Goal: Information Seeking & Learning: Learn about a topic

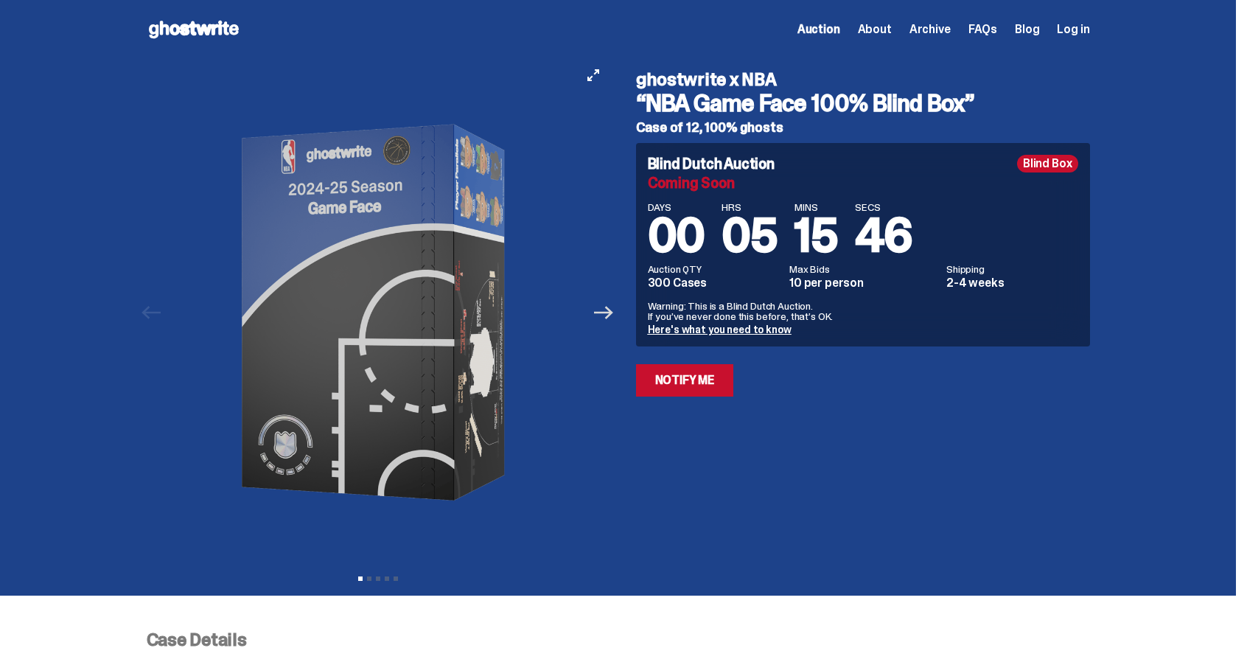
click at [613, 320] on icon "Next" at bounding box center [603, 312] width 19 height 19
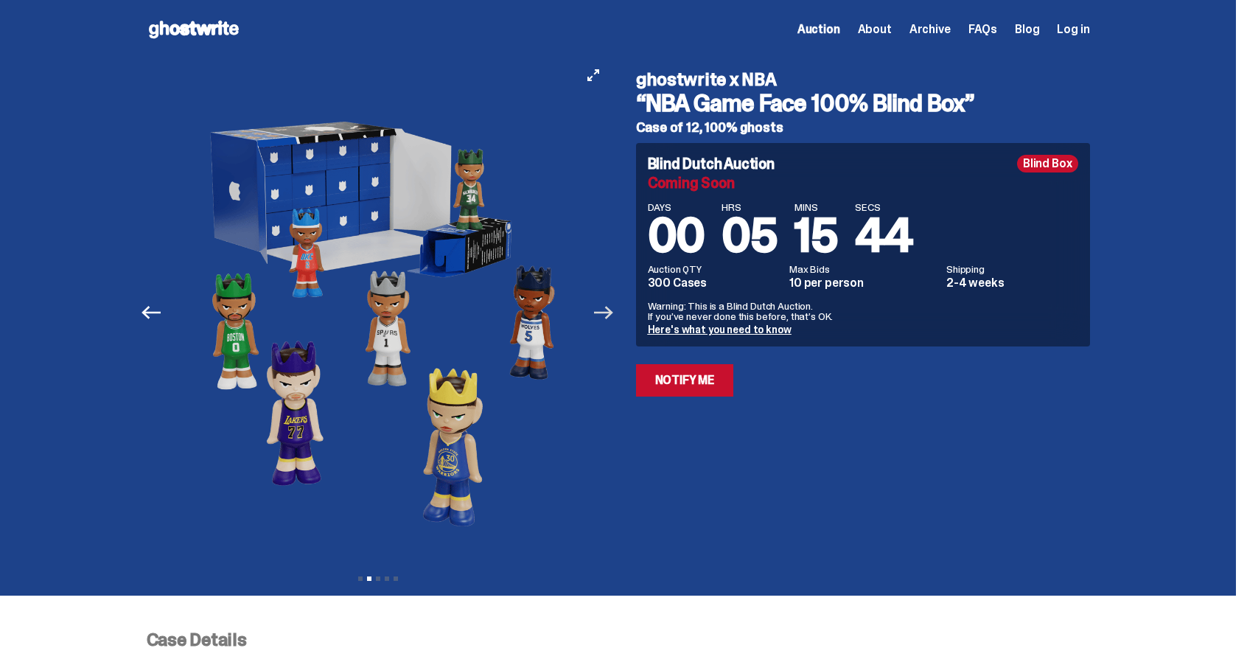
click at [613, 320] on icon "Next" at bounding box center [603, 312] width 19 height 19
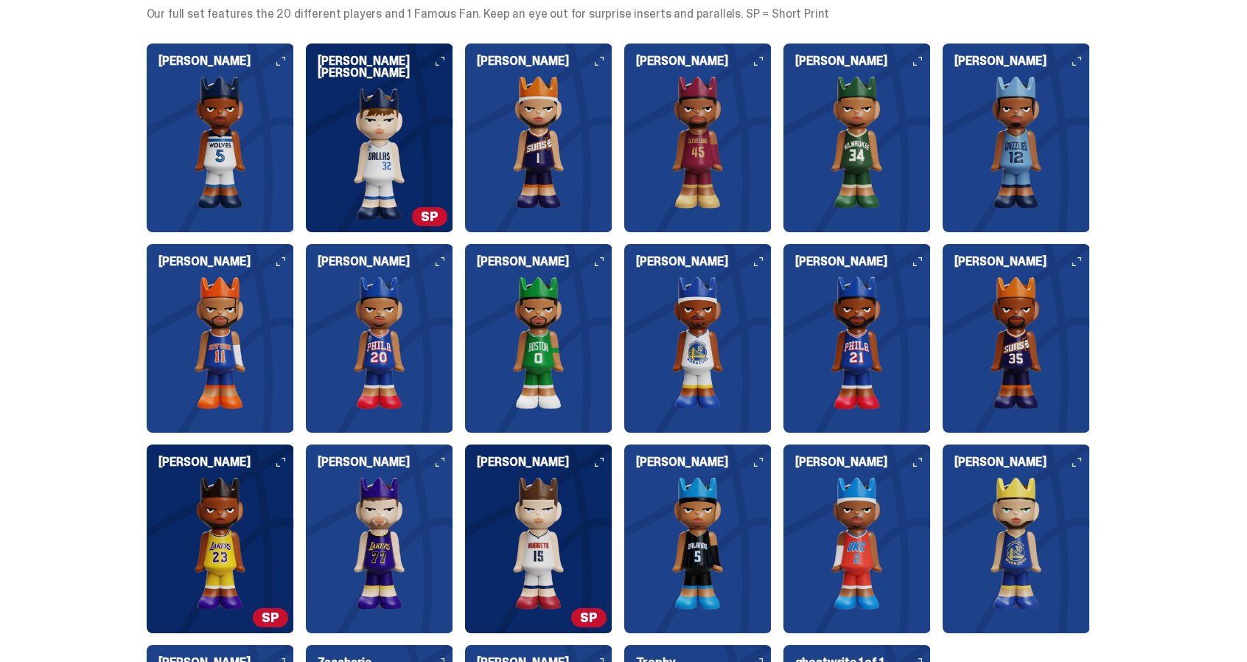
scroll to position [1462, 0]
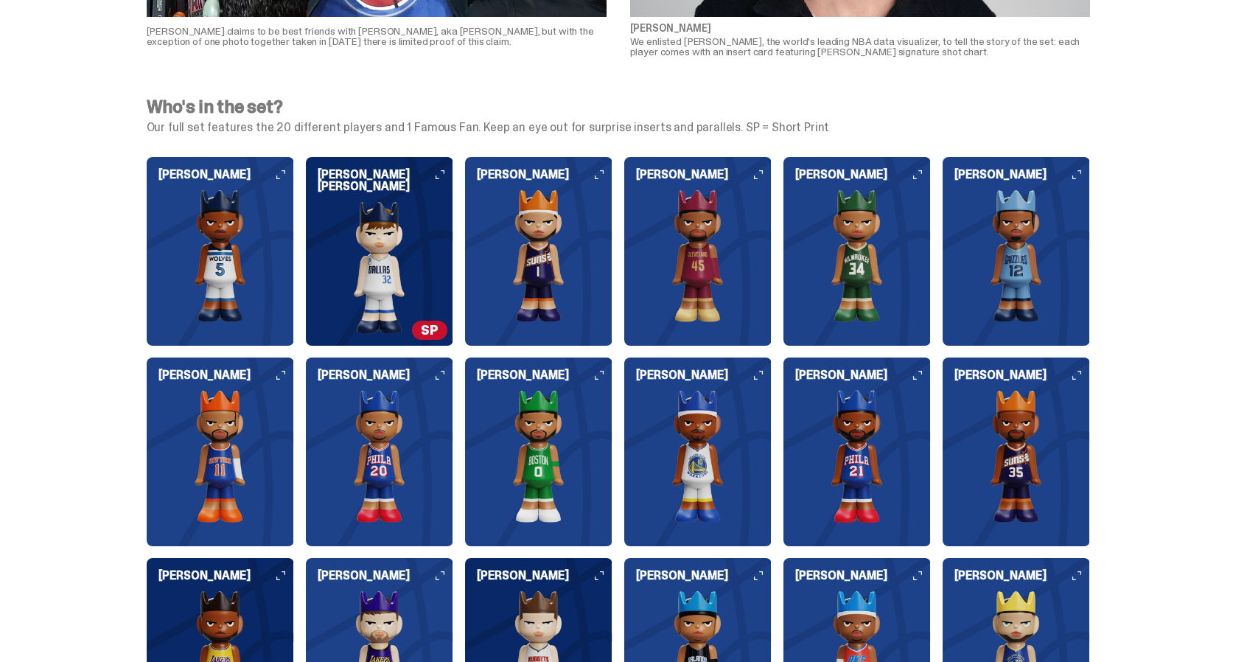
click at [386, 245] on img at bounding box center [379, 267] width 147 height 133
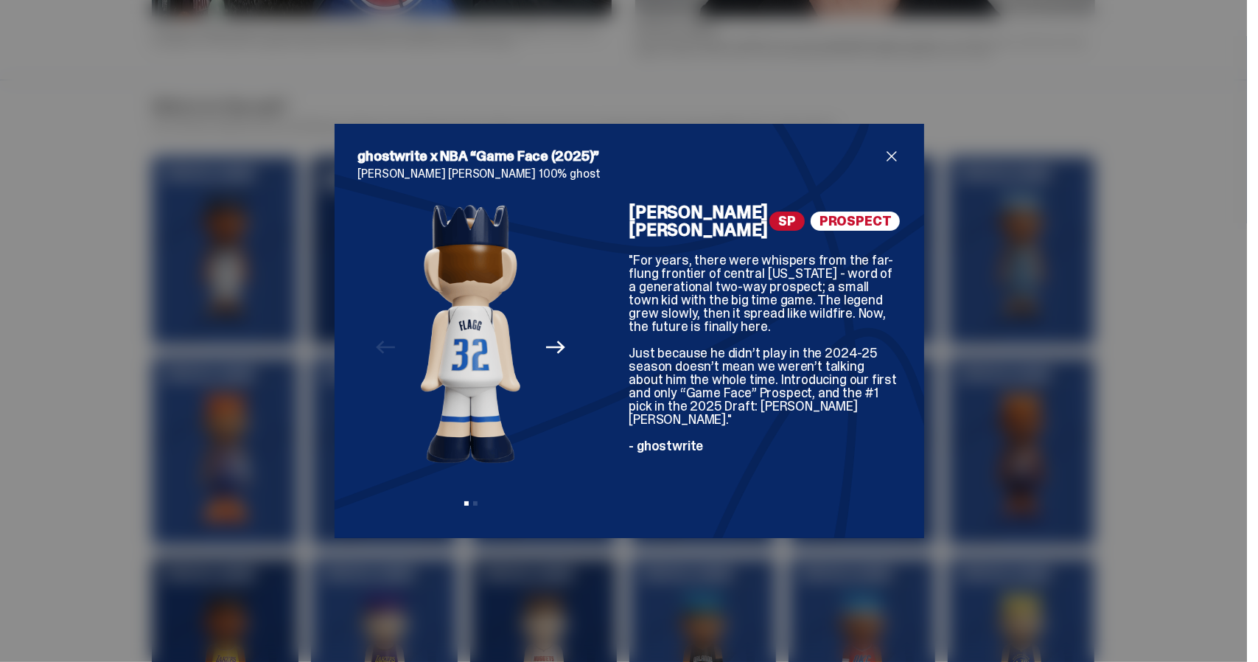
click at [883, 148] on span "close" at bounding box center [892, 156] width 18 height 18
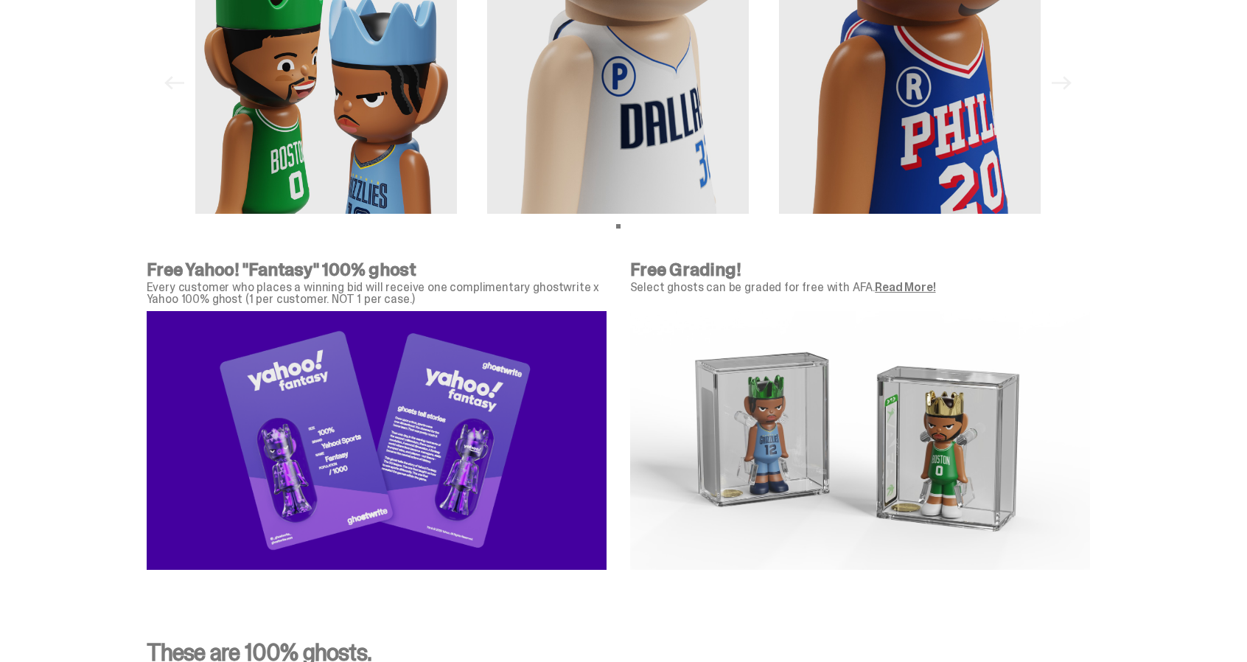
scroll to position [4780, 0]
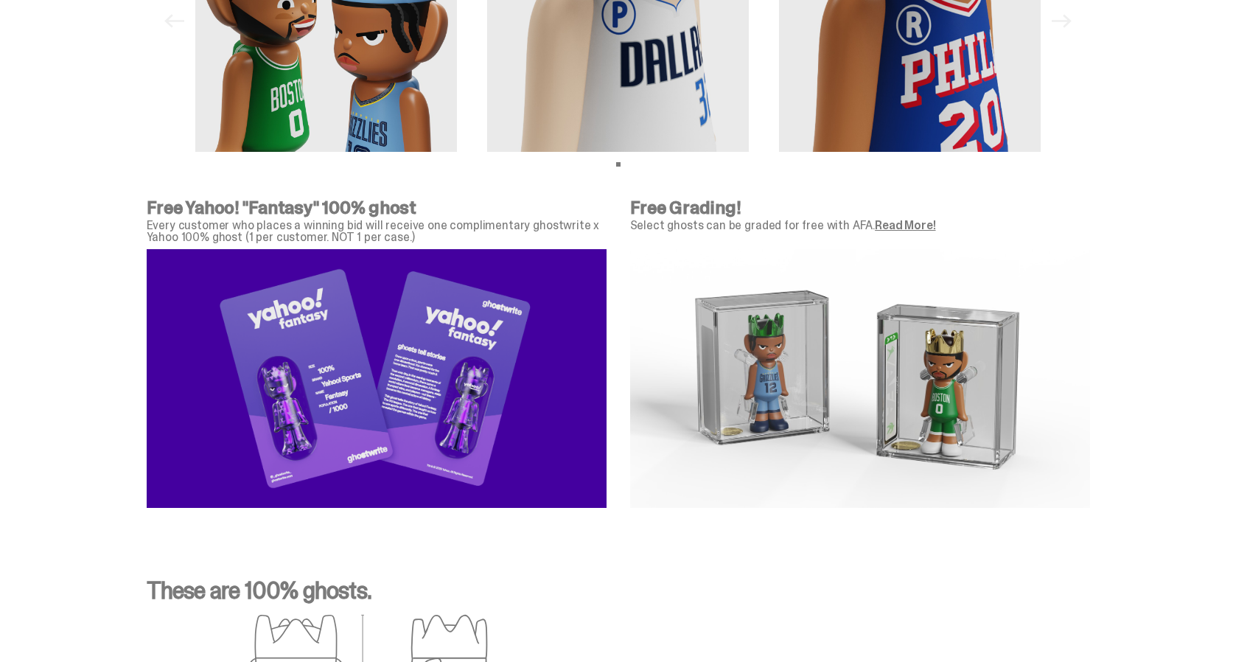
click at [915, 220] on link "Read More!" at bounding box center [905, 224] width 60 height 15
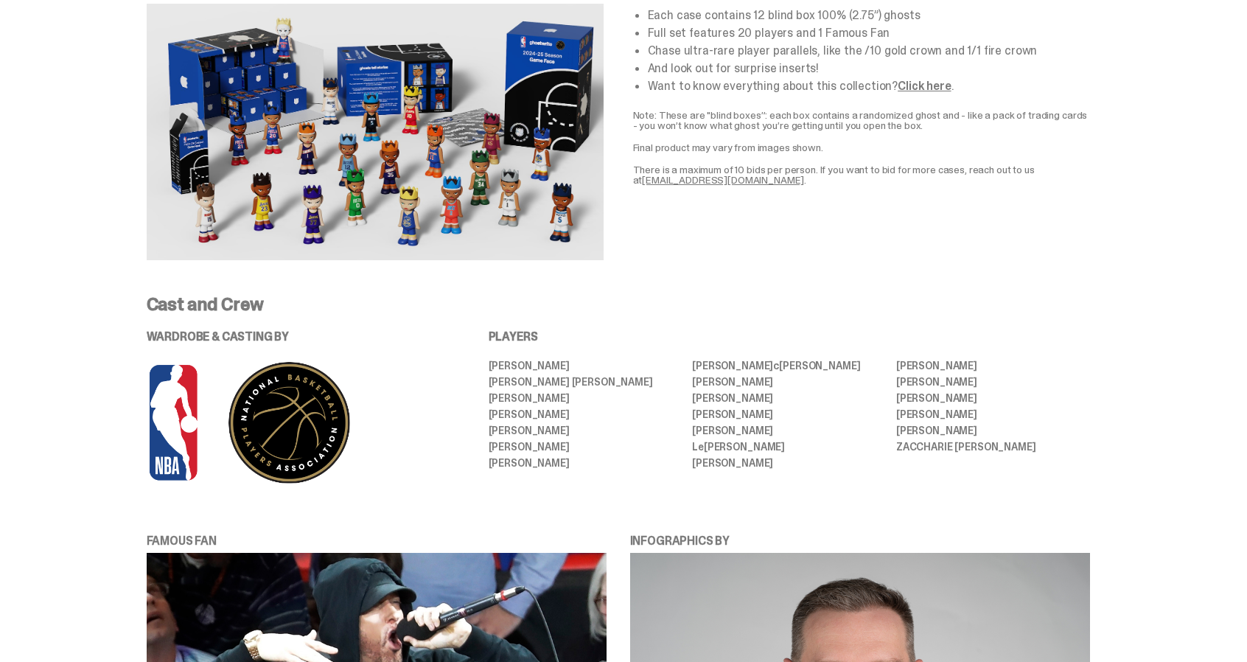
scroll to position [0, 0]
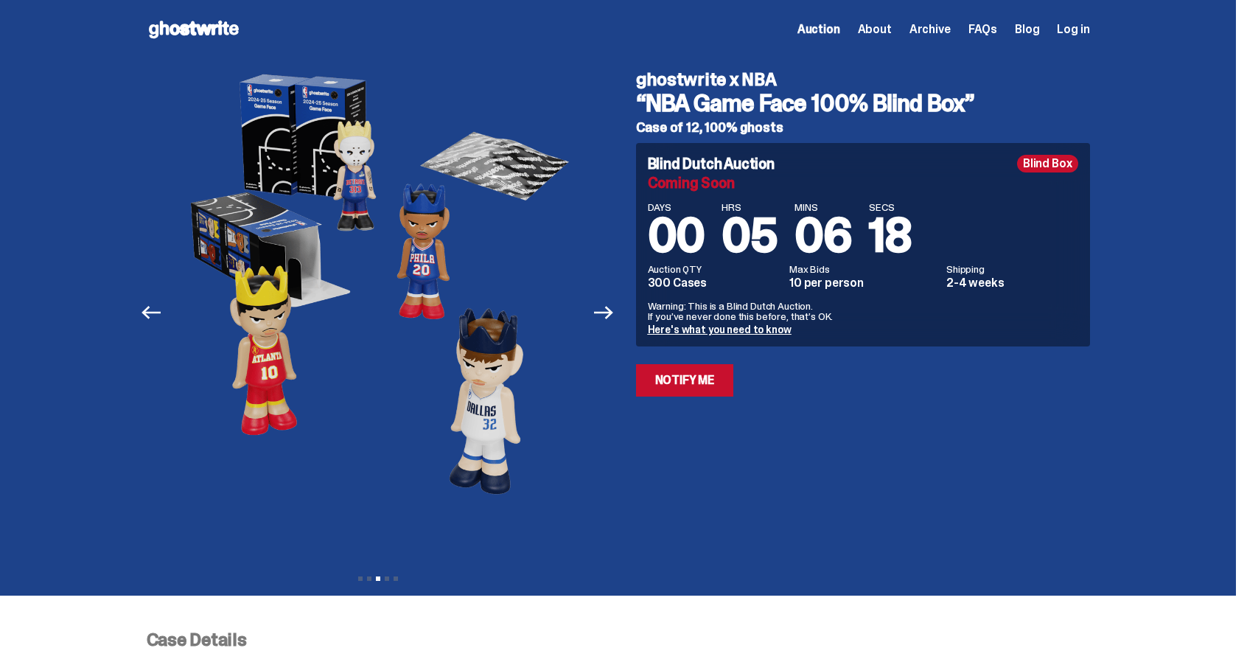
click at [177, 21] on icon at bounding box center [194, 30] width 94 height 24
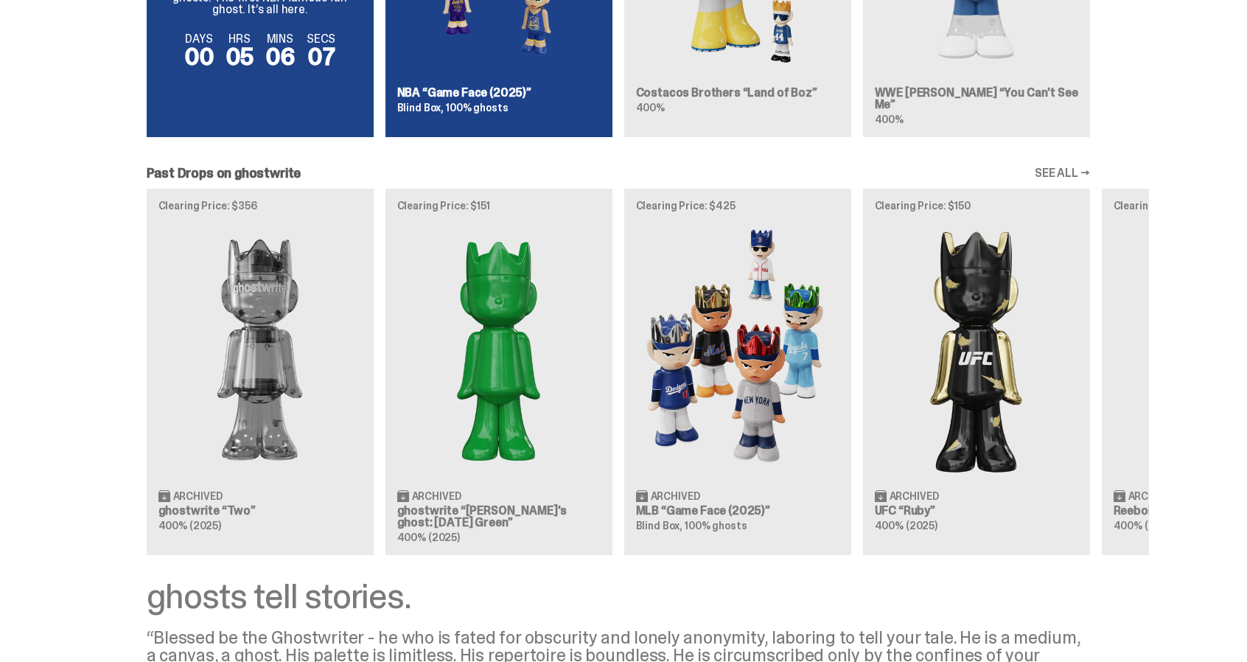
scroll to position [1238, 0]
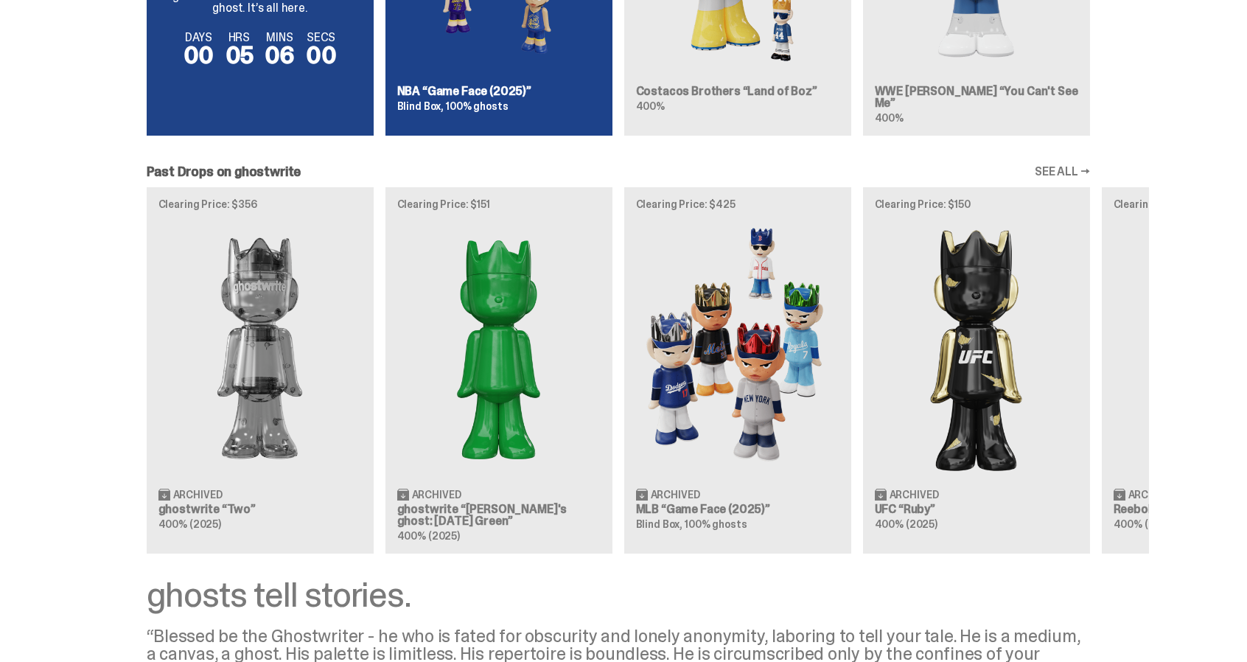
click at [756, 248] on div "Clearing Price: $356 Archived ghostwrite “Two” 400% (2025) Clearing Price: $151…" at bounding box center [618, 370] width 1061 height 366
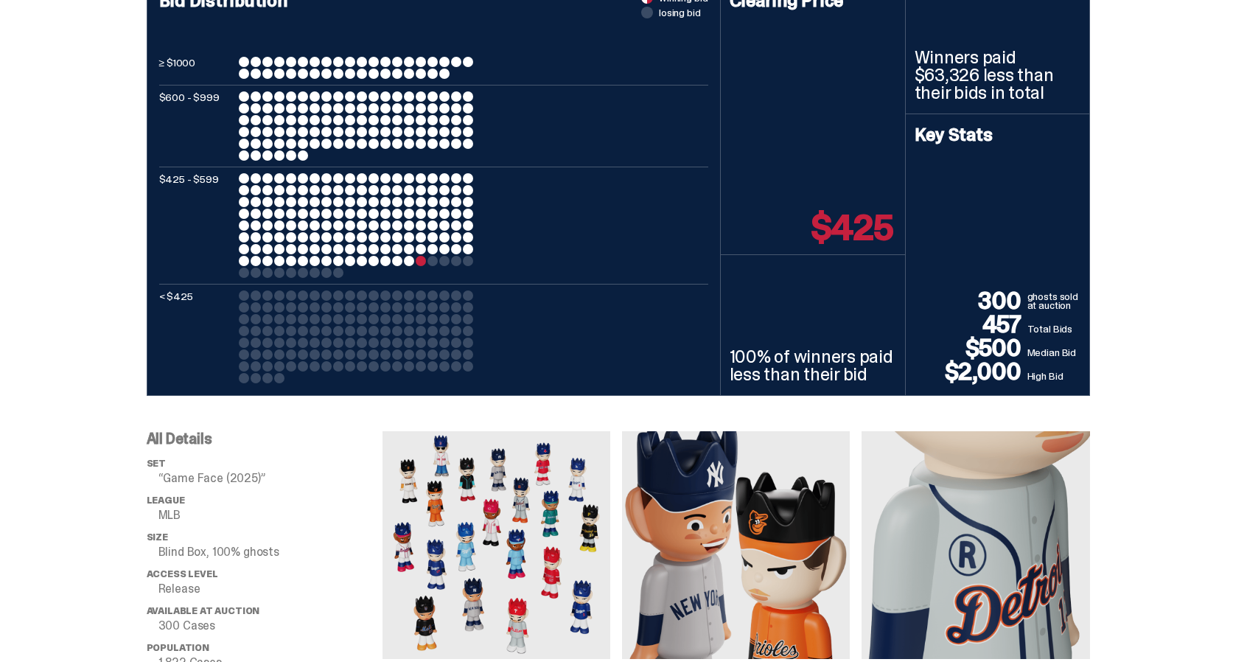
scroll to position [708, 0]
